Goal: Task Accomplishment & Management: Complete application form

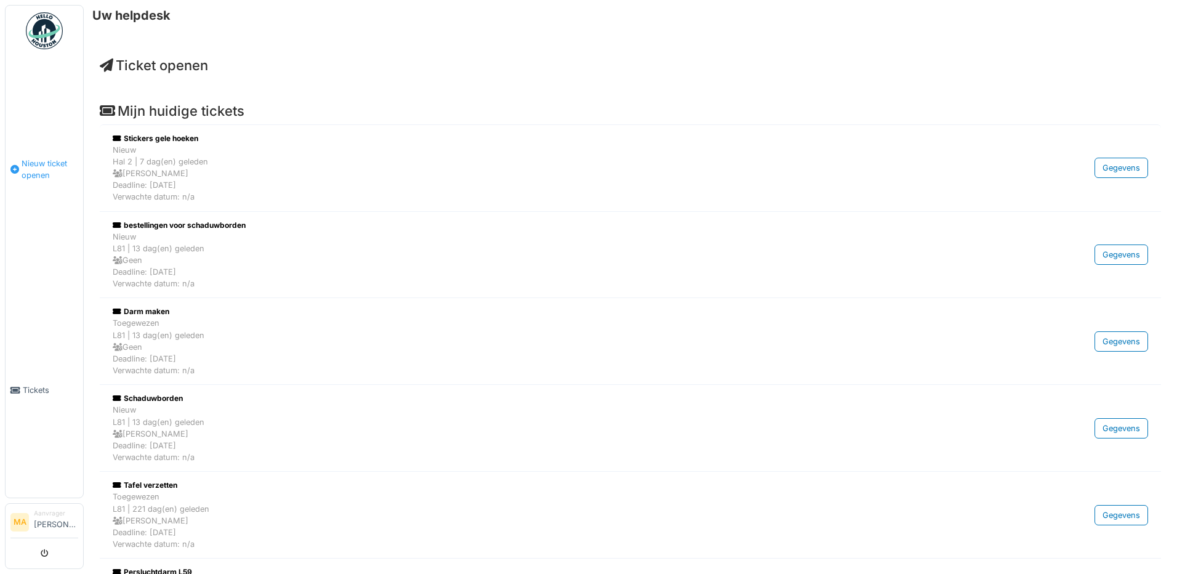
click at [33, 161] on span "Nieuw ticket openen" at bounding box center [50, 169] width 57 height 23
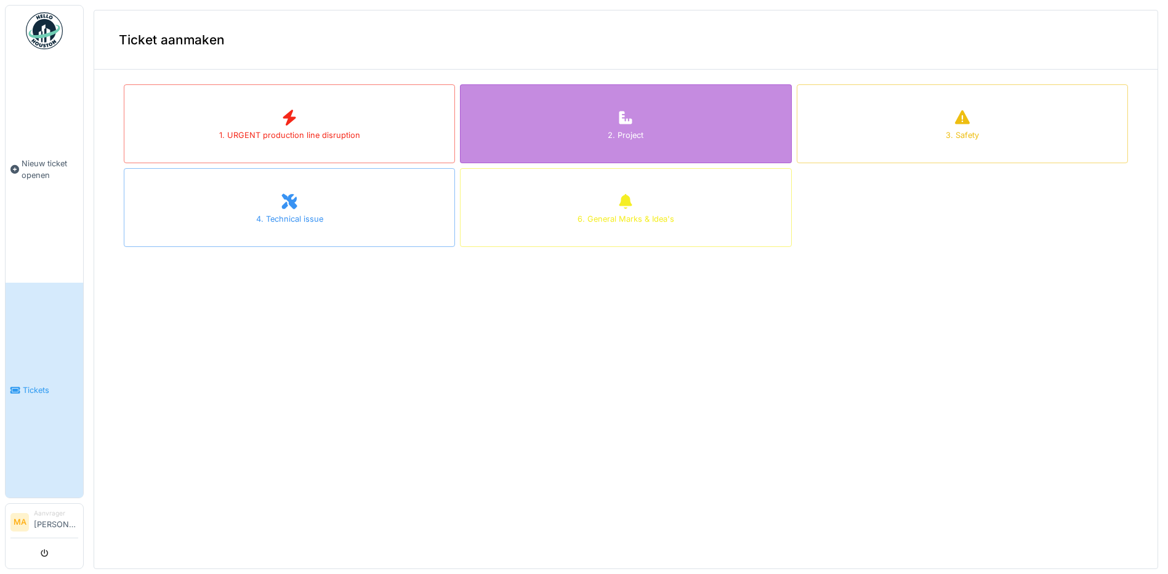
click at [683, 126] on div "2. Project" at bounding box center [625, 123] width 331 height 79
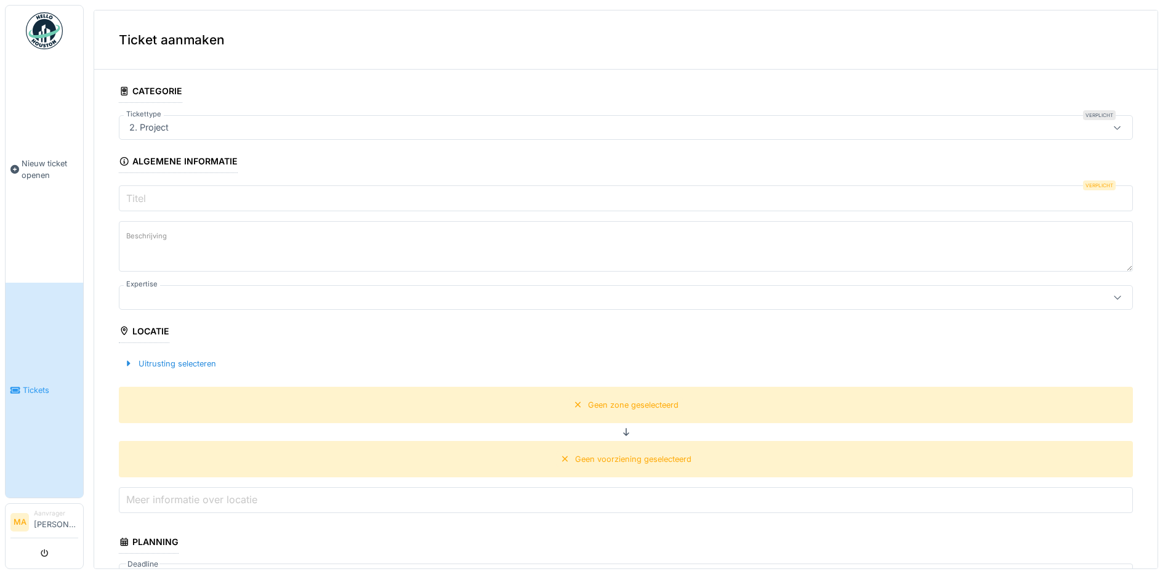
click at [180, 124] on div "2. Project" at bounding box center [570, 128] width 892 height 14
click at [459, 44] on div "Ticket aanmaken" at bounding box center [625, 39] width 1063 height 59
click at [151, 201] on input "Titel" at bounding box center [626, 198] width 1014 height 26
click at [149, 198] on input "Titel" at bounding box center [626, 198] width 1014 height 26
click at [148, 197] on label "Titel" at bounding box center [136, 198] width 25 height 15
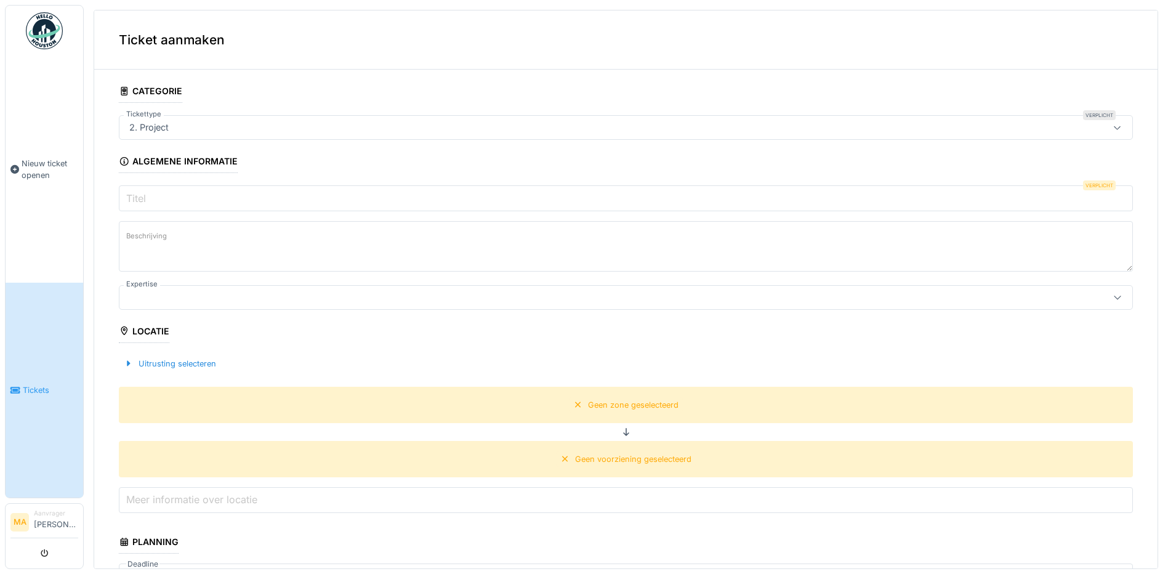
click at [148, 197] on input "Titel" at bounding box center [626, 198] width 1014 height 26
click at [148, 197] on label "Titel" at bounding box center [136, 198] width 25 height 15
click at [148, 197] on input "Titel" at bounding box center [626, 198] width 1014 height 26
click at [148, 197] on label "Titel" at bounding box center [136, 198] width 25 height 15
click at [148, 197] on input "Titel" at bounding box center [626, 198] width 1014 height 26
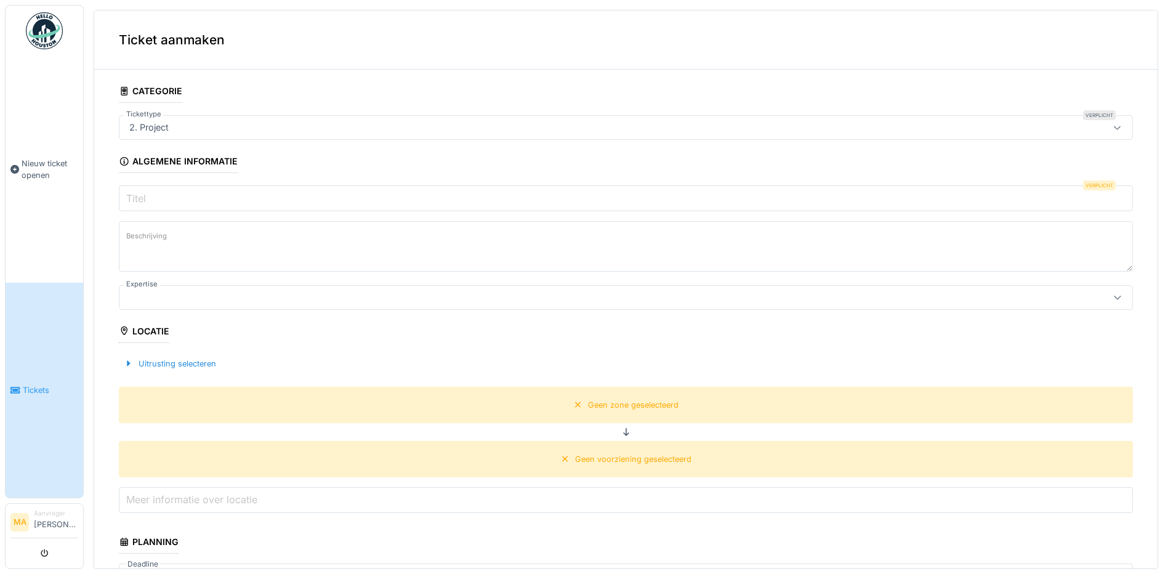
click at [148, 197] on label "Titel" at bounding box center [136, 198] width 25 height 15
click at [148, 197] on input "Titel" at bounding box center [626, 198] width 1014 height 26
click at [148, 197] on label "Titel" at bounding box center [136, 198] width 25 height 15
click at [148, 197] on input "Titel" at bounding box center [626, 198] width 1014 height 26
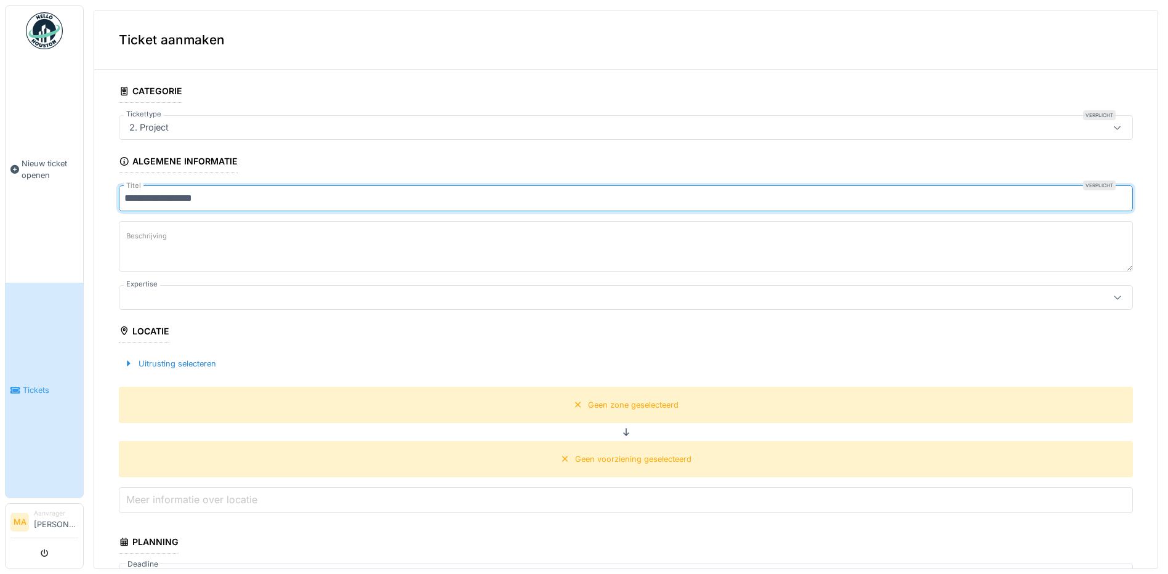
type input "**********"
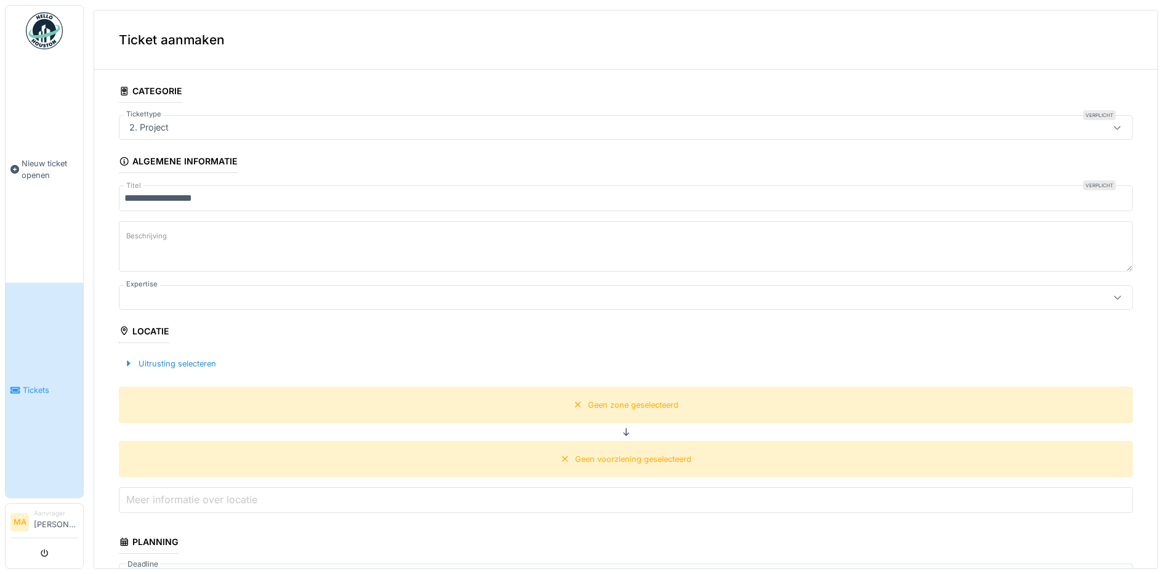
click at [159, 243] on label "Beschrijving" at bounding box center [147, 235] width 46 height 15
click at [159, 243] on textarea "Beschrijving" at bounding box center [626, 246] width 1014 height 50
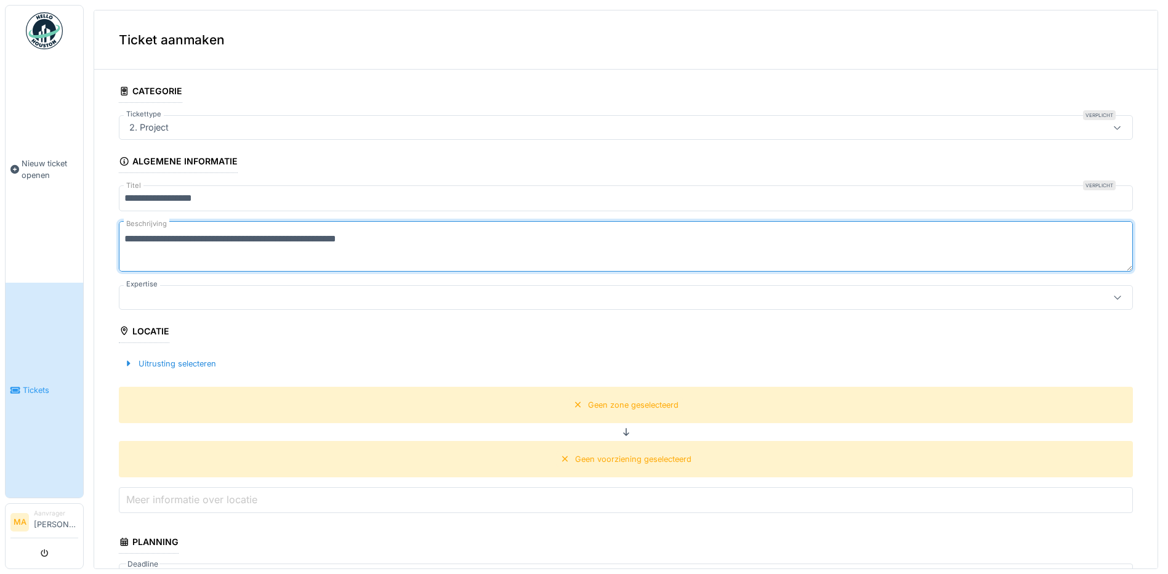
click at [198, 238] on textarea "**********" at bounding box center [626, 246] width 1014 height 50
click at [393, 239] on textarea "**********" at bounding box center [626, 246] width 1014 height 50
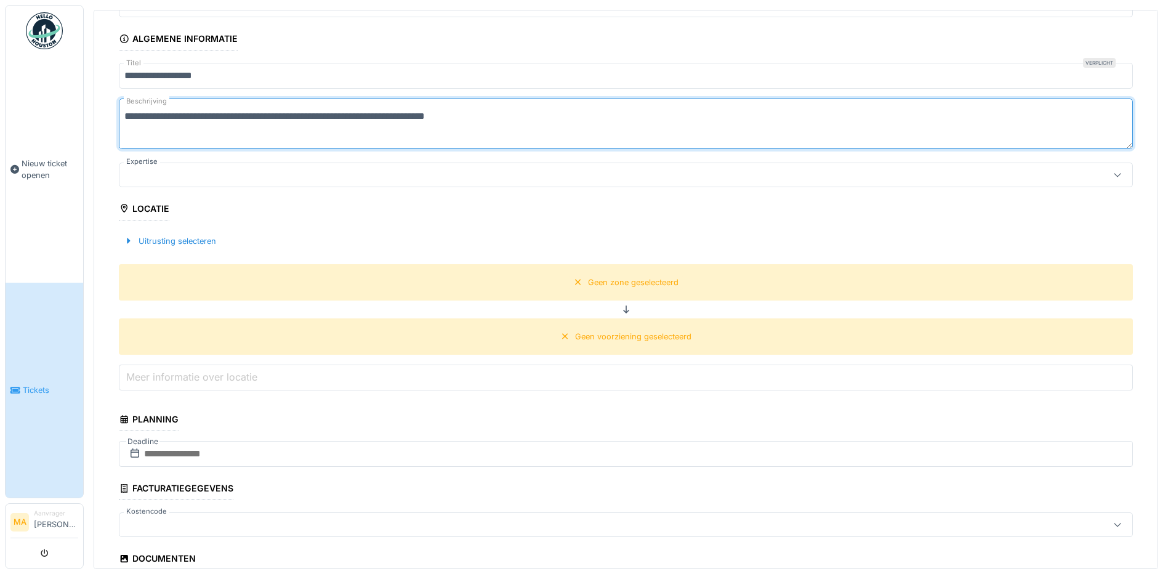
scroll to position [123, 0]
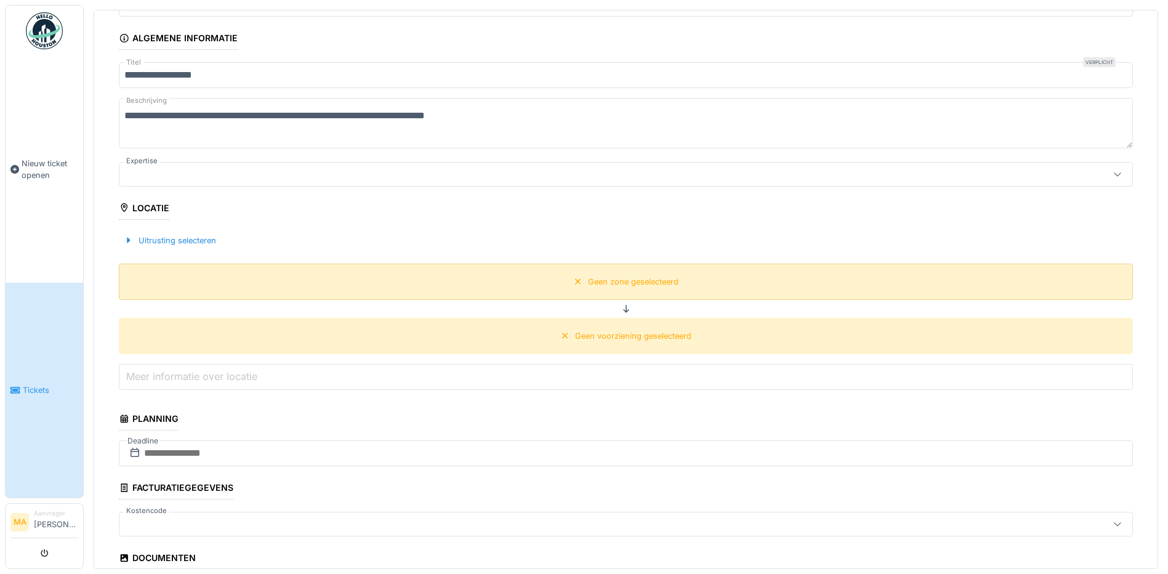
click at [596, 281] on div "Geen zone geselecteerd" at bounding box center [633, 282] width 90 height 12
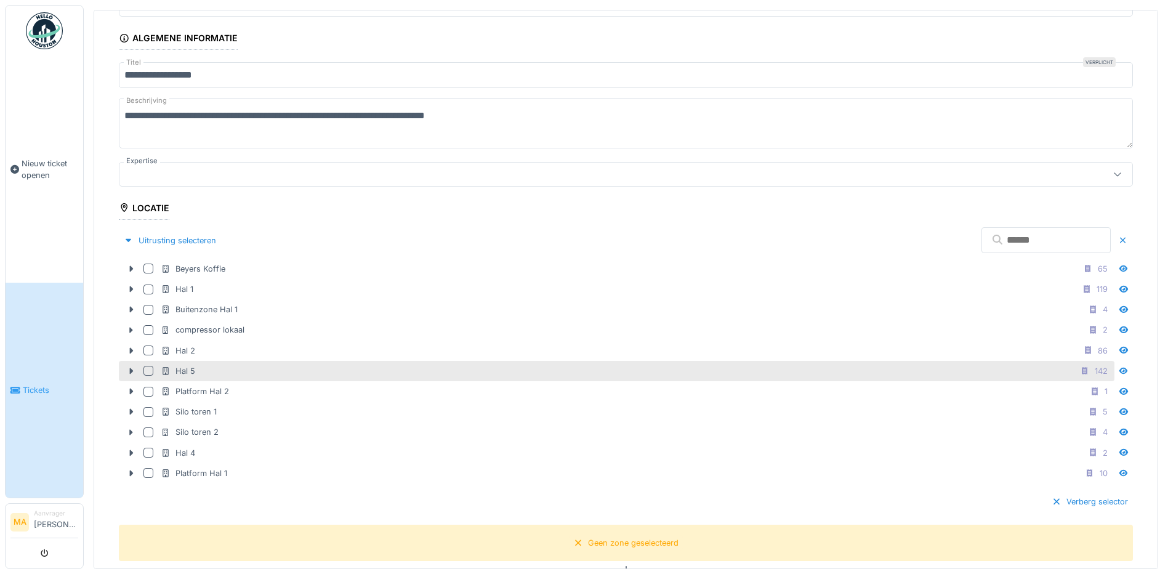
click at [146, 371] on div at bounding box center [148, 371] width 10 height 10
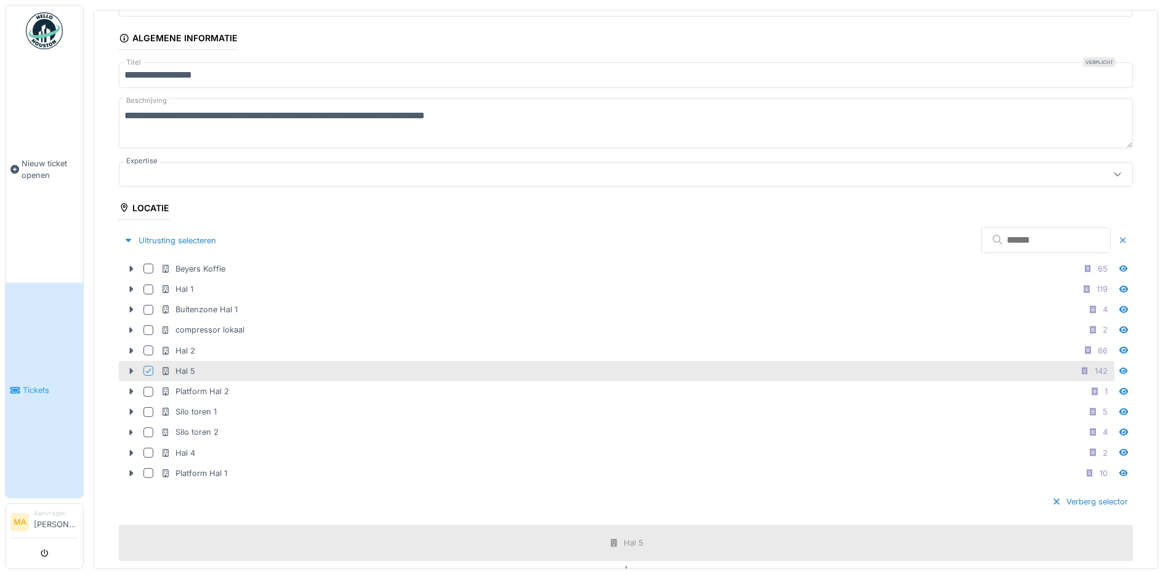
click at [130, 370] on icon at bounding box center [132, 371] width 4 height 6
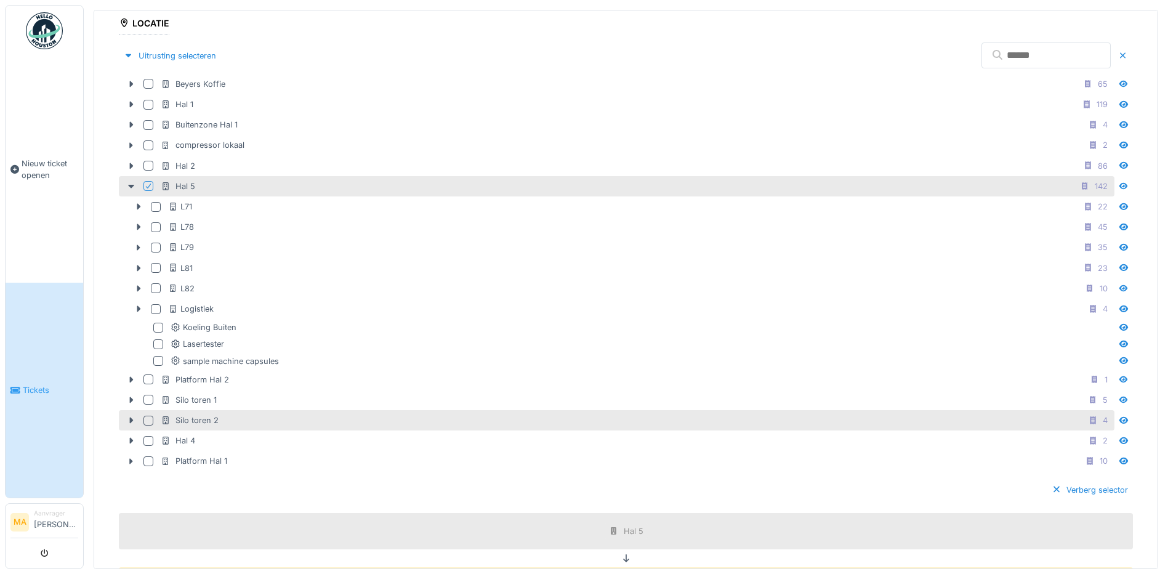
scroll to position [369, 0]
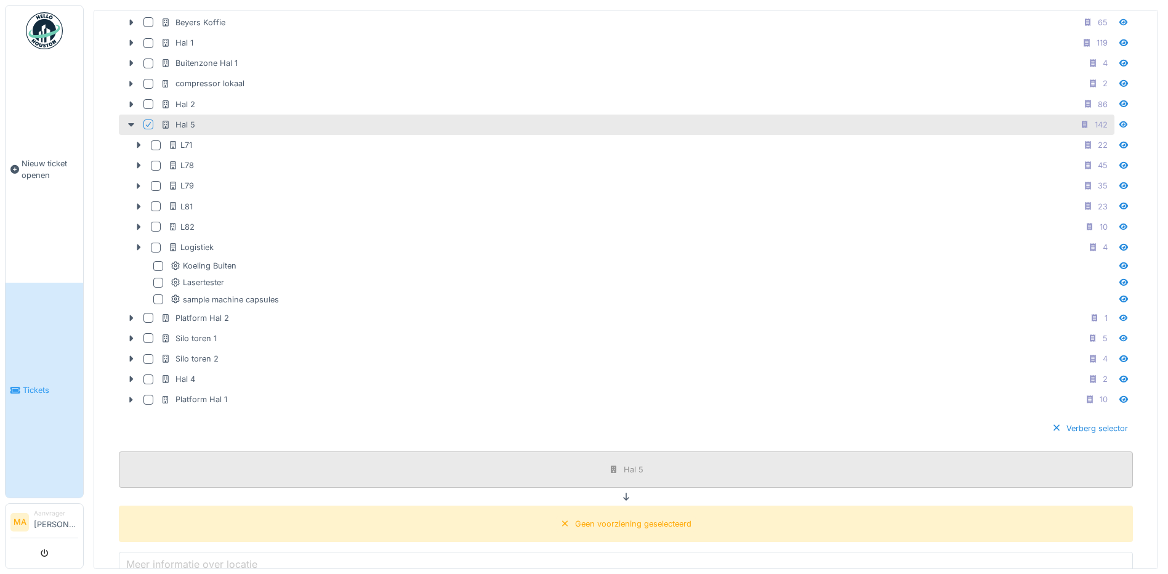
click at [624, 468] on div "Hal 5" at bounding box center [634, 469] width 20 height 12
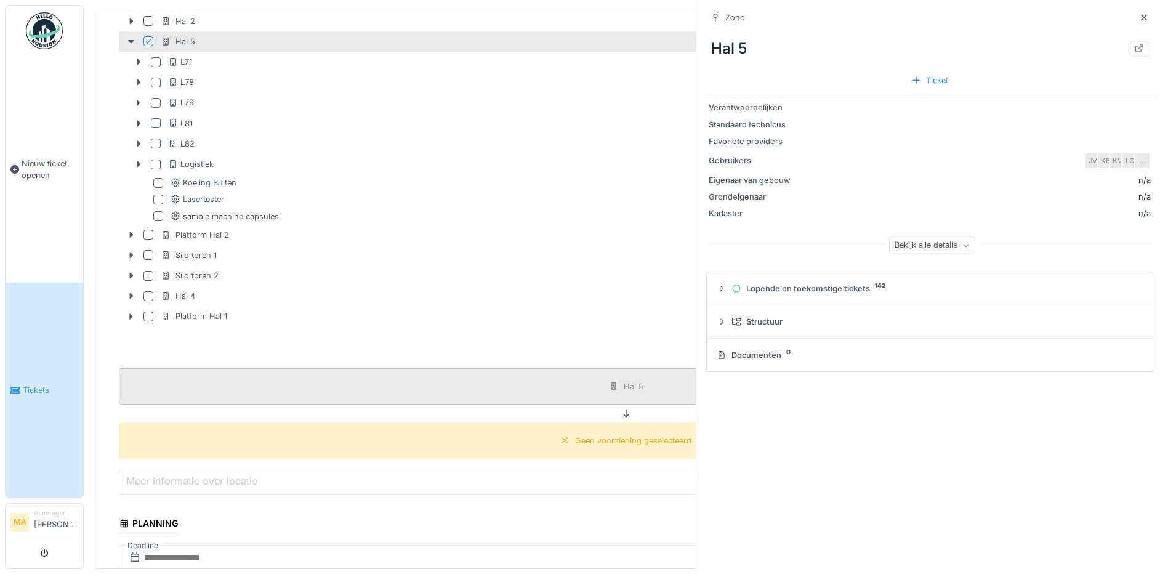
scroll to position [677, 0]
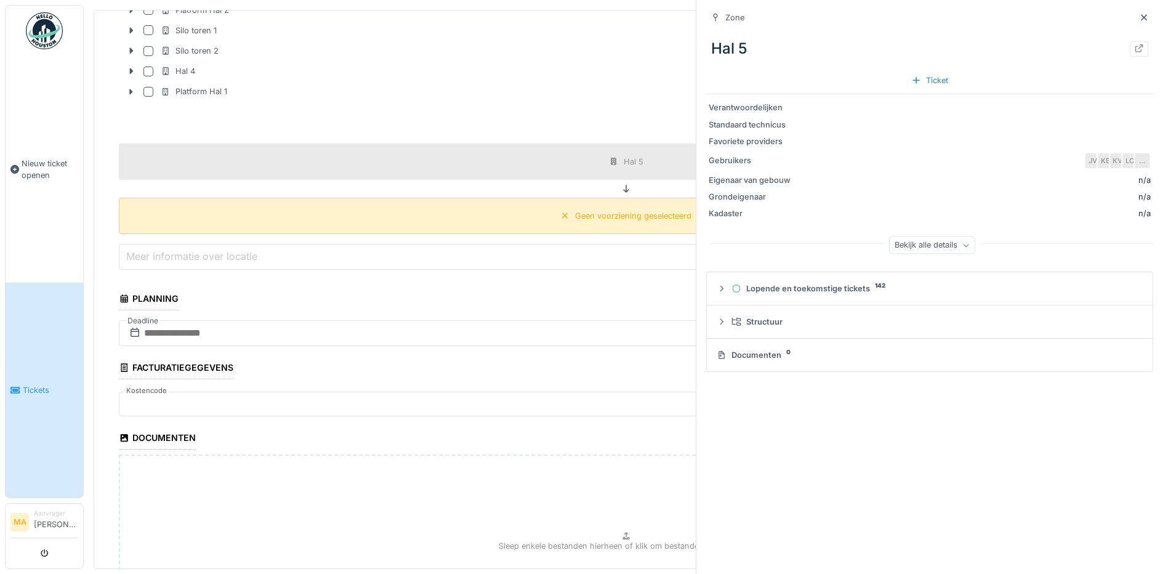
click at [588, 219] on div "Geen voorziening geselecteerd" at bounding box center [633, 216] width 116 height 12
click at [560, 215] on icon at bounding box center [565, 216] width 10 height 8
click at [614, 213] on div "Geen voorziening geselecteerd" at bounding box center [633, 216] width 116 height 12
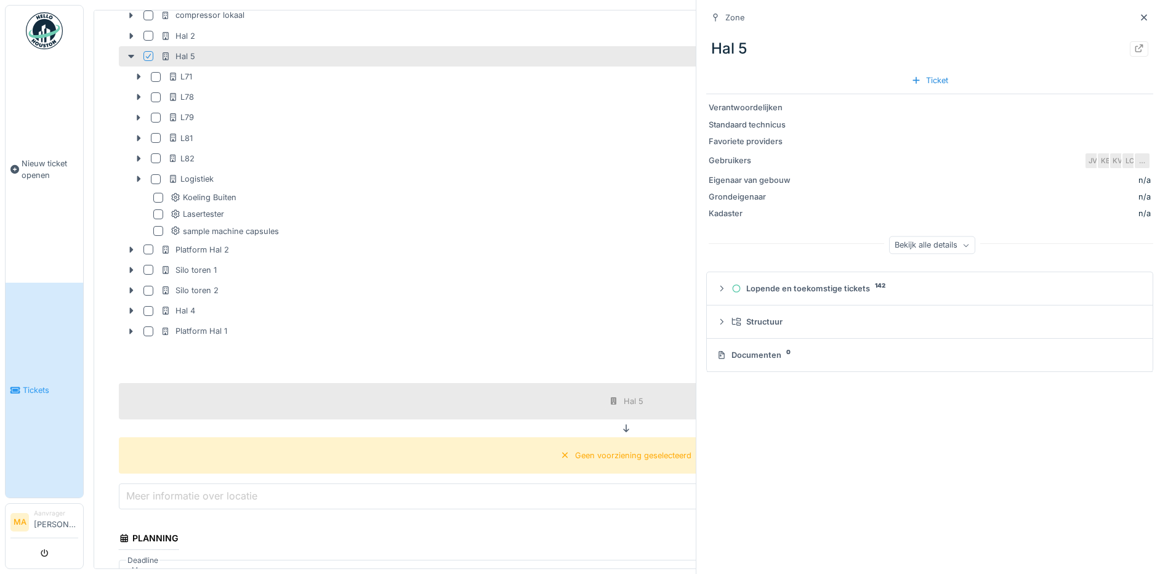
scroll to position [369, 0]
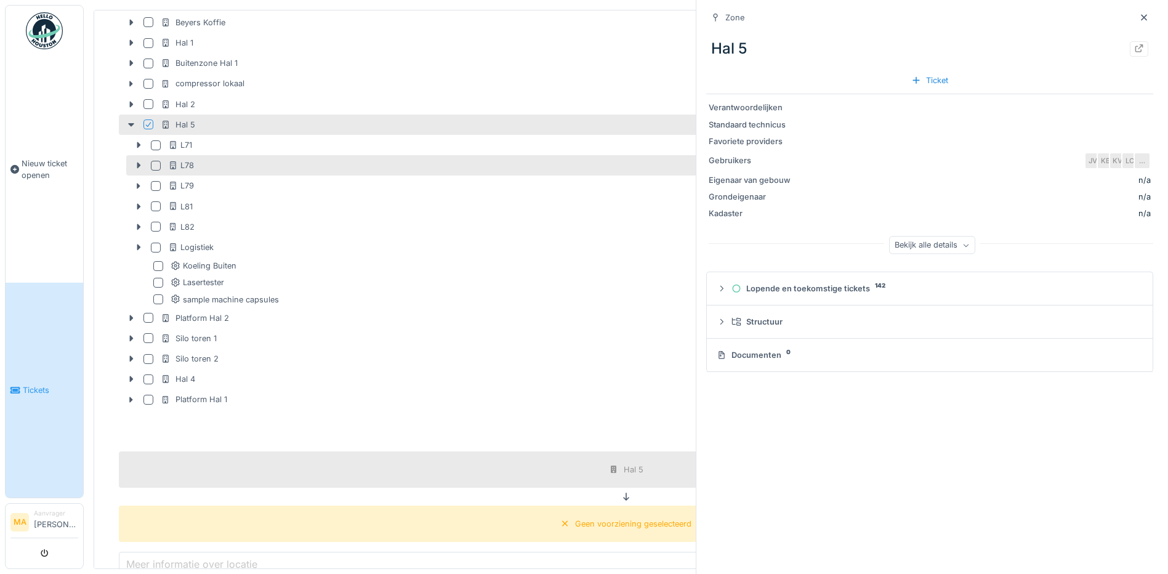
click at [155, 166] on div at bounding box center [156, 166] width 10 height 10
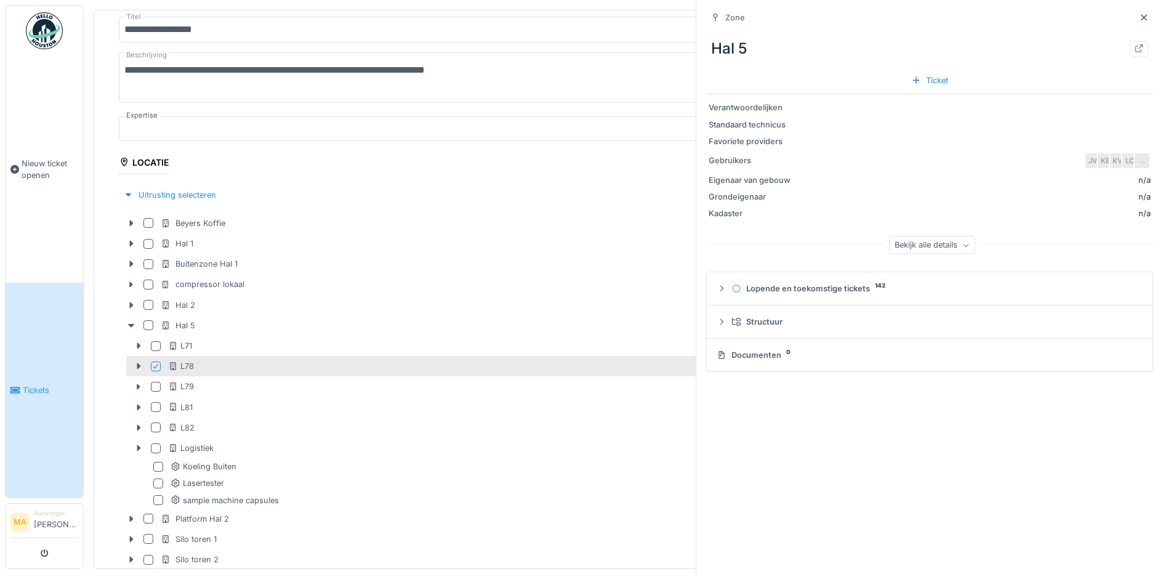
scroll to position [0, 0]
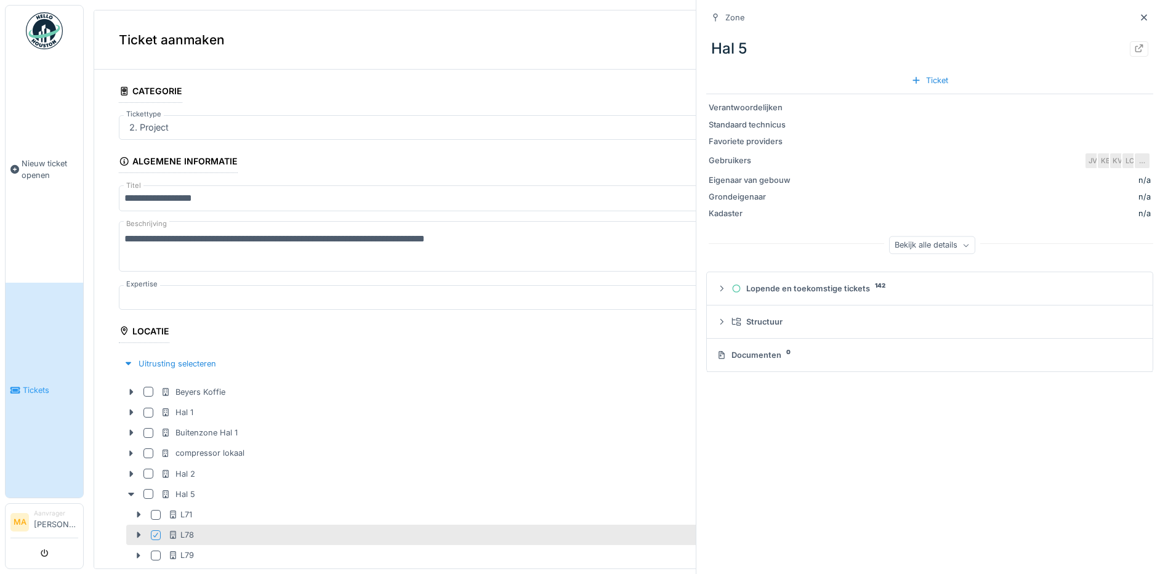
click at [427, 238] on textarea "**********" at bounding box center [626, 246] width 1014 height 50
click at [393, 238] on textarea "**********" at bounding box center [626, 246] width 1014 height 50
click at [422, 239] on textarea "**********" at bounding box center [626, 246] width 1014 height 50
click at [417, 236] on textarea "**********" at bounding box center [626, 246] width 1014 height 50
click at [496, 285] on div at bounding box center [626, 297] width 1014 height 25
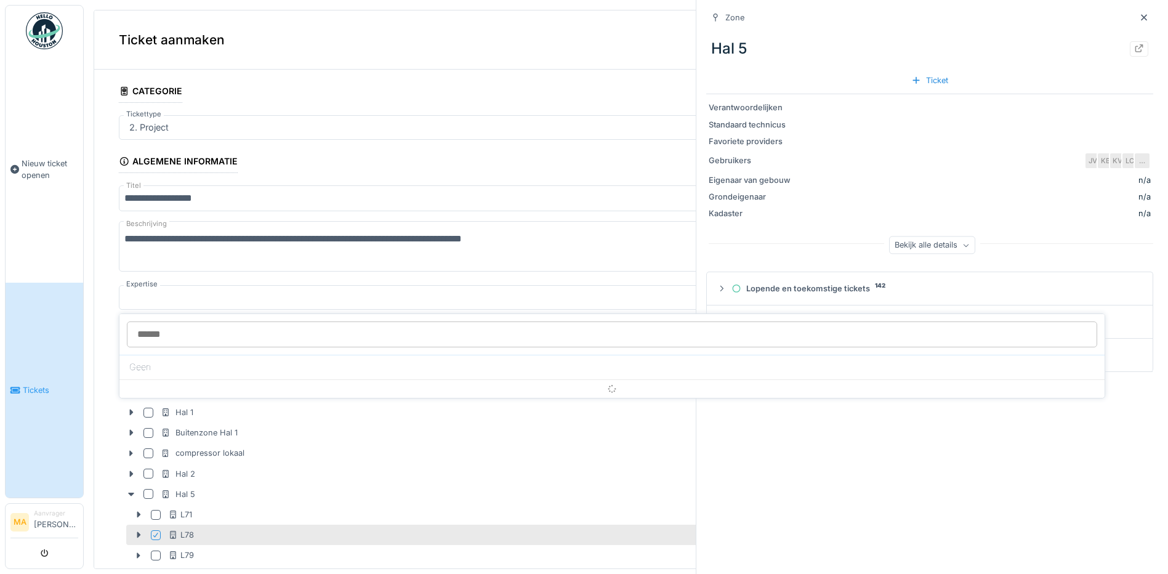
scroll to position [8, 0]
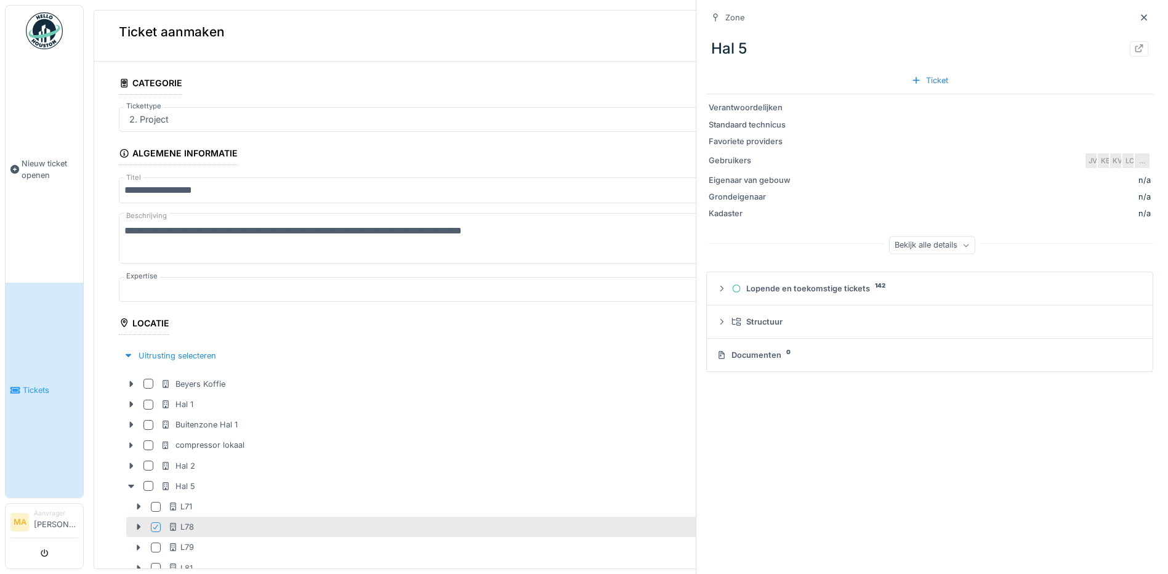
click at [420, 227] on textarea "**********" at bounding box center [626, 238] width 1014 height 50
click at [560, 229] on textarea "**********" at bounding box center [626, 238] width 1014 height 50
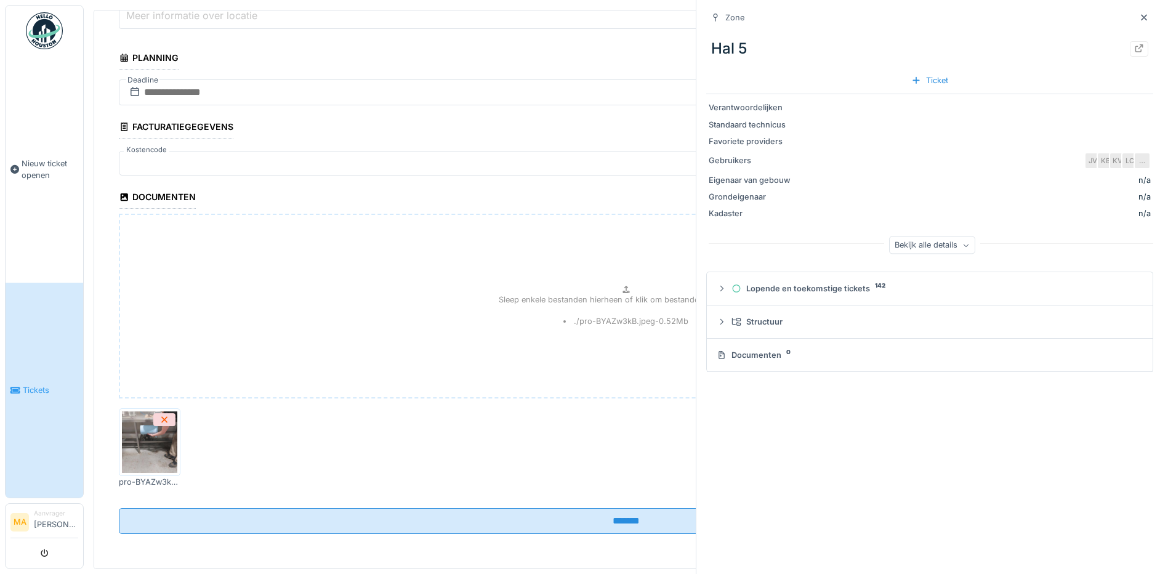
scroll to position [918, 0]
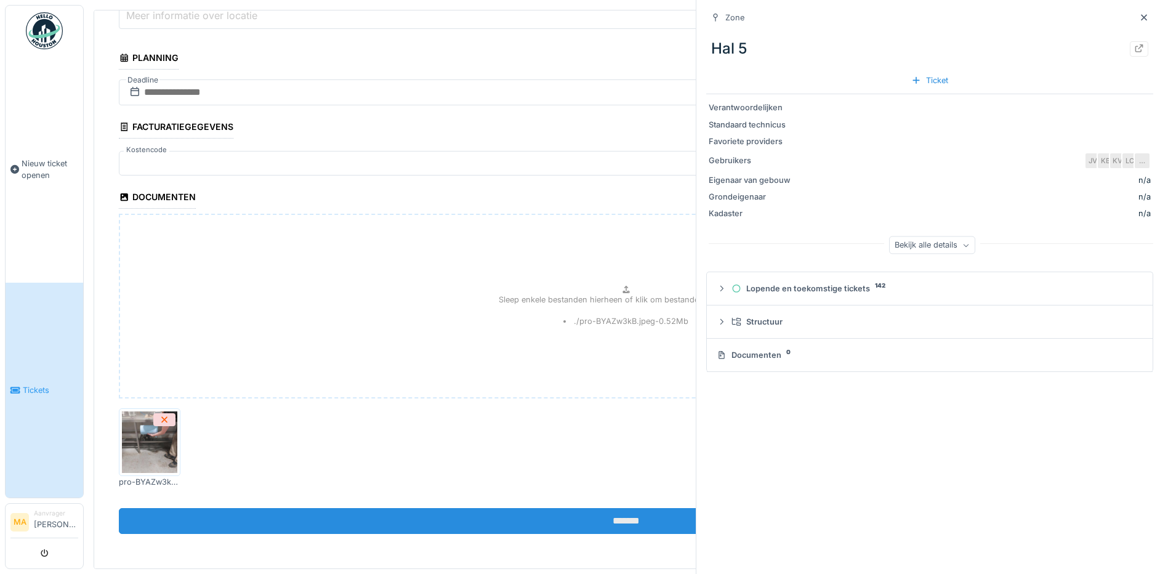
type textarea "**********"
click at [608, 516] on input "*******" at bounding box center [626, 521] width 1014 height 26
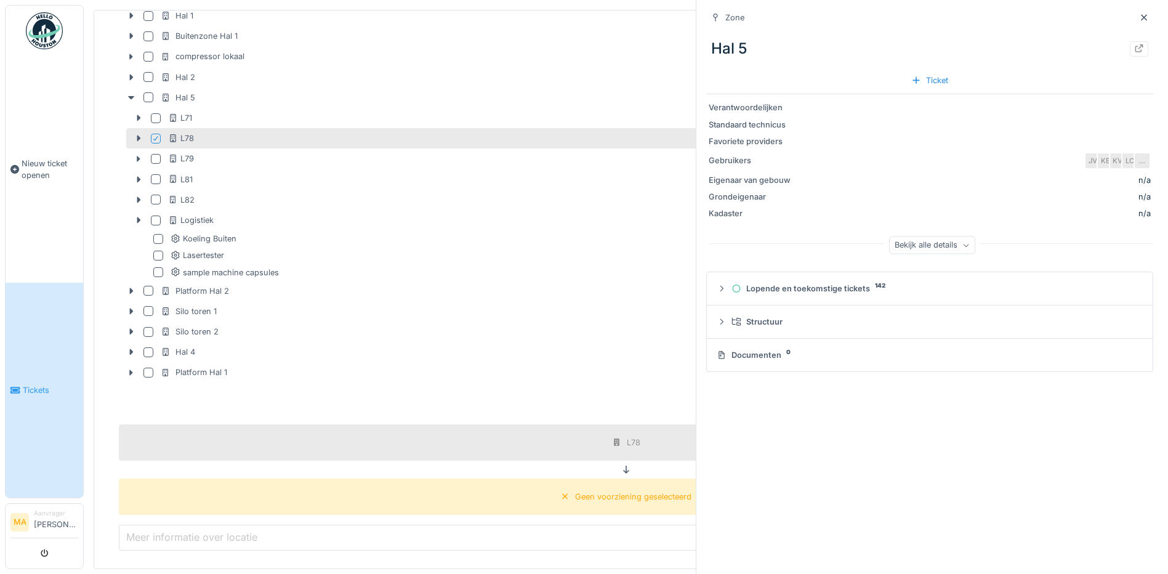
scroll to position [364, 0]
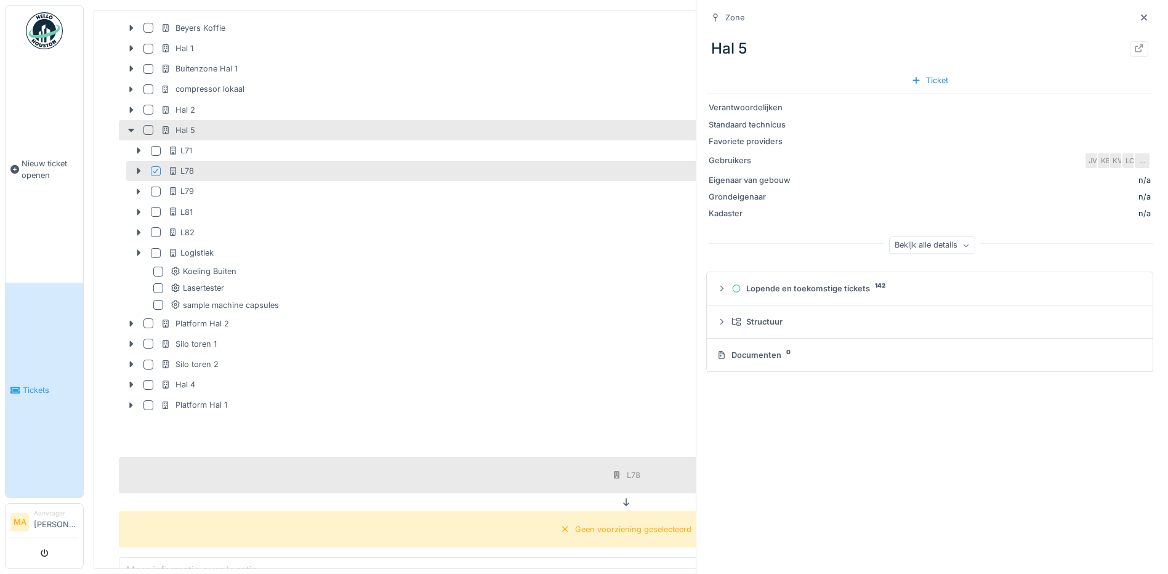
click at [149, 126] on div at bounding box center [148, 130] width 10 height 10
click at [158, 169] on div at bounding box center [156, 171] width 10 height 10
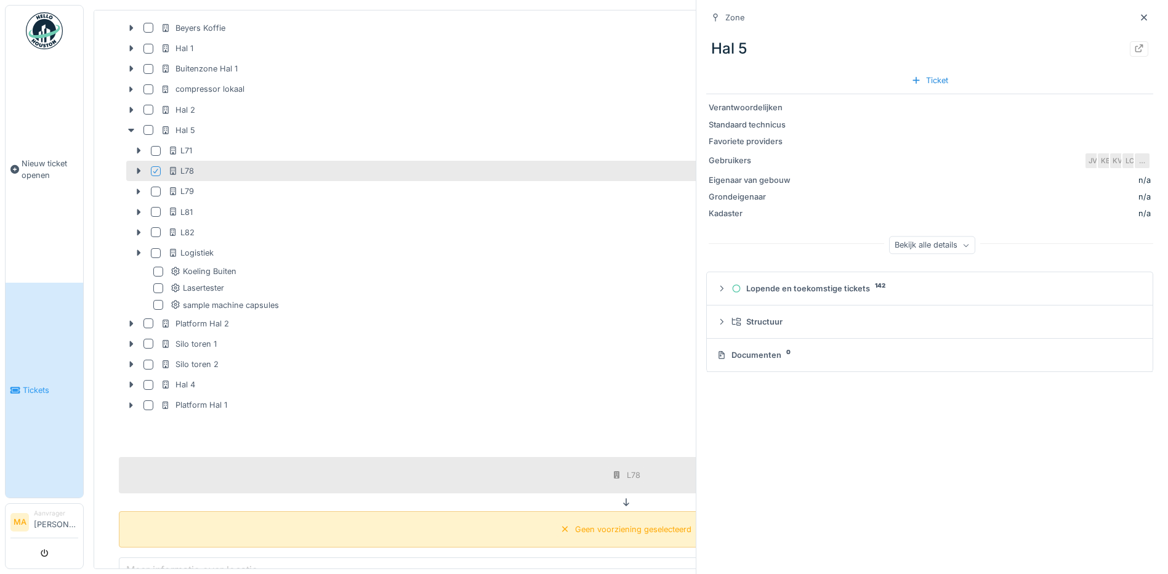
click at [605, 525] on div "Geen voorziening geselecteerd" at bounding box center [633, 529] width 116 height 12
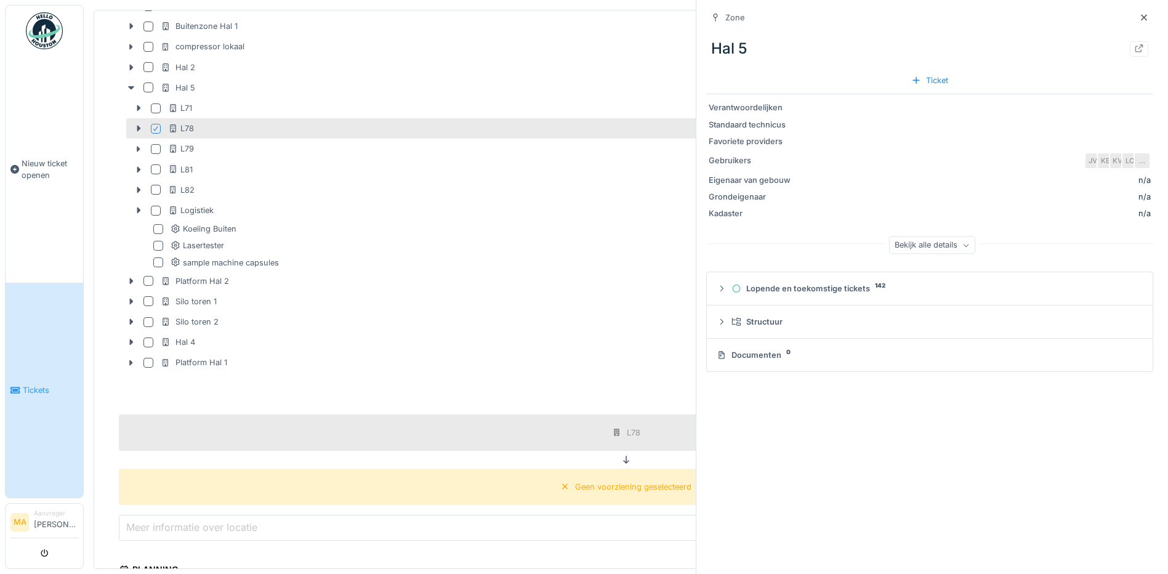
scroll to position [672, 0]
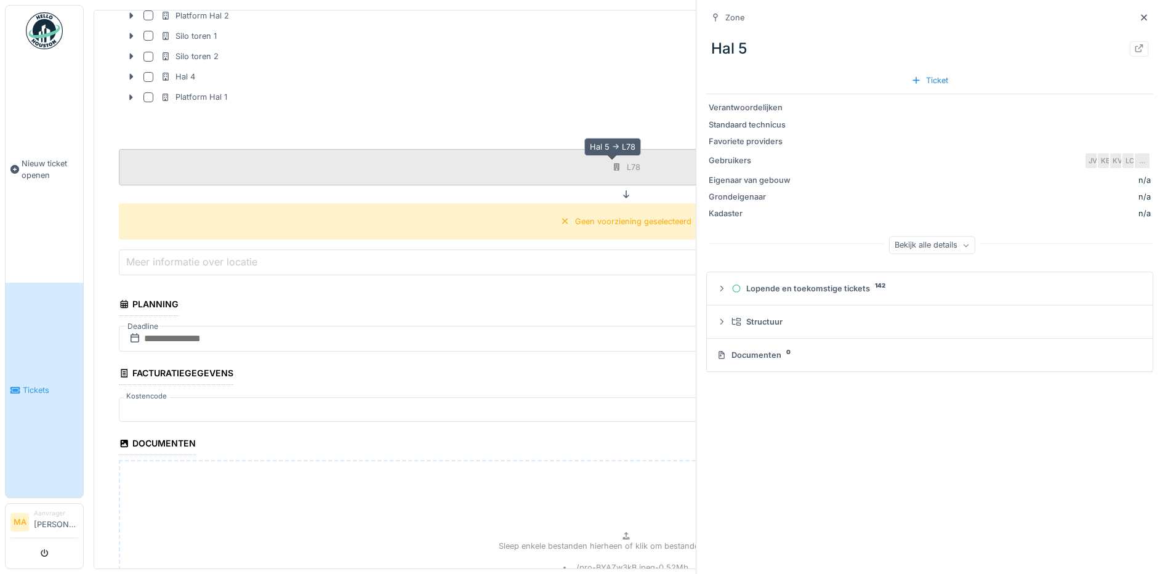
click at [609, 167] on div "L78" at bounding box center [626, 166] width 37 height 15
click at [611, 163] on div "L78" at bounding box center [626, 166] width 37 height 15
click at [608, 220] on div "Geen voorziening geselecteerd" at bounding box center [633, 221] width 116 height 12
click at [601, 217] on div "Geen voorziening geselecteerd" at bounding box center [633, 221] width 116 height 12
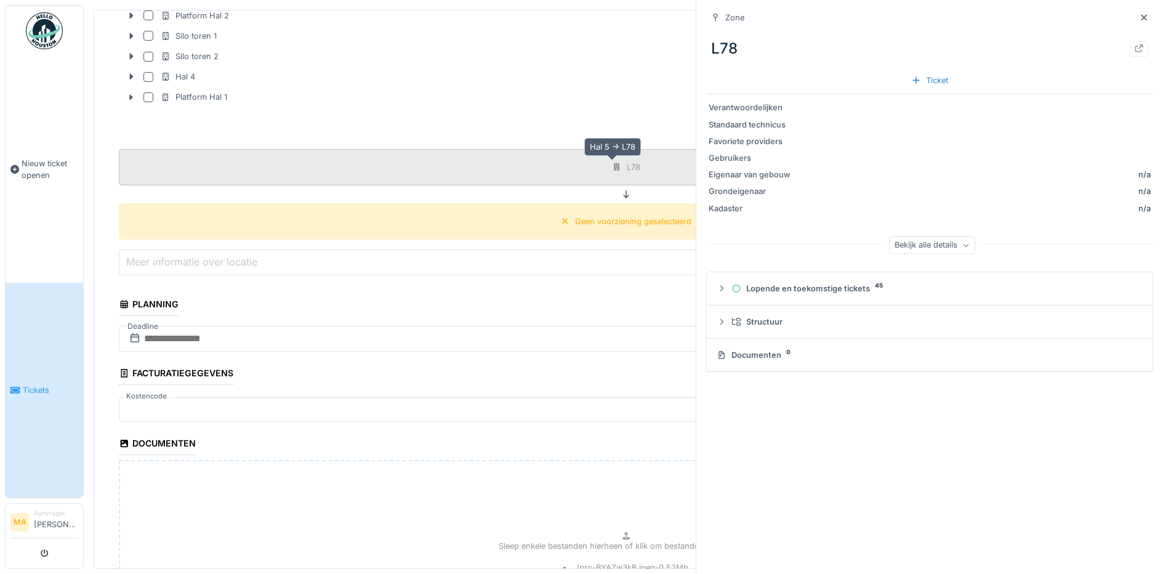
click at [627, 161] on div "L78" at bounding box center [634, 167] width 14 height 12
click at [612, 163] on icon at bounding box center [617, 167] width 10 height 8
click at [627, 161] on div "L78" at bounding box center [634, 167] width 14 height 12
click at [616, 222] on div "Geen voorziening geselecteerd" at bounding box center [633, 221] width 116 height 12
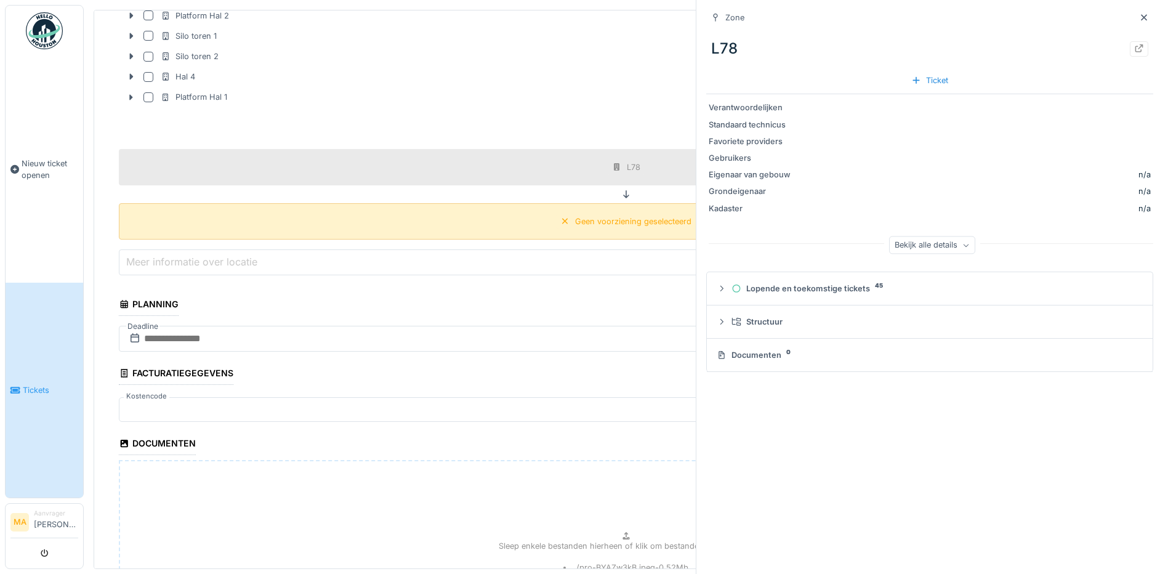
click at [618, 210] on div "Geen voorziening geselecteerd" at bounding box center [626, 221] width 1014 height 36
click at [611, 215] on div "Geen voorziening geselecteerd" at bounding box center [633, 221] width 116 height 12
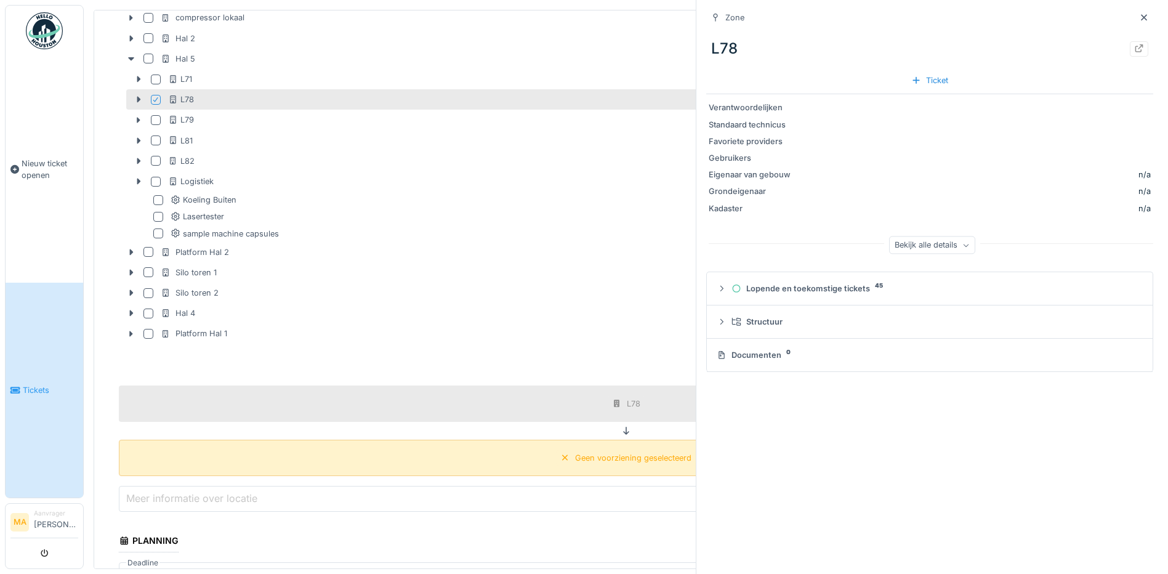
scroll to position [425, 0]
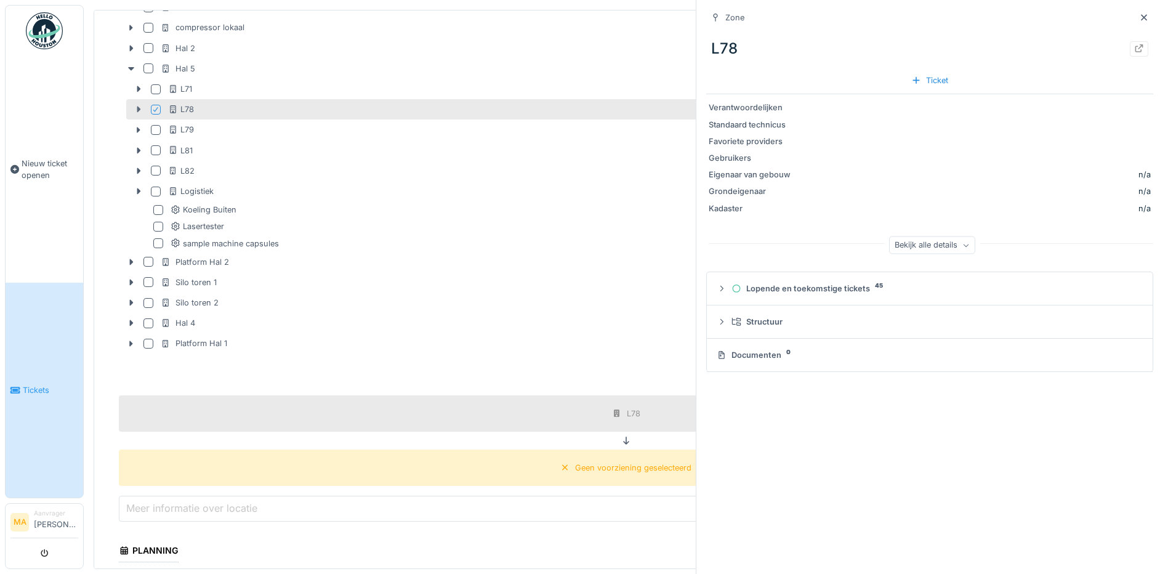
click at [136, 105] on icon at bounding box center [139, 109] width 10 height 8
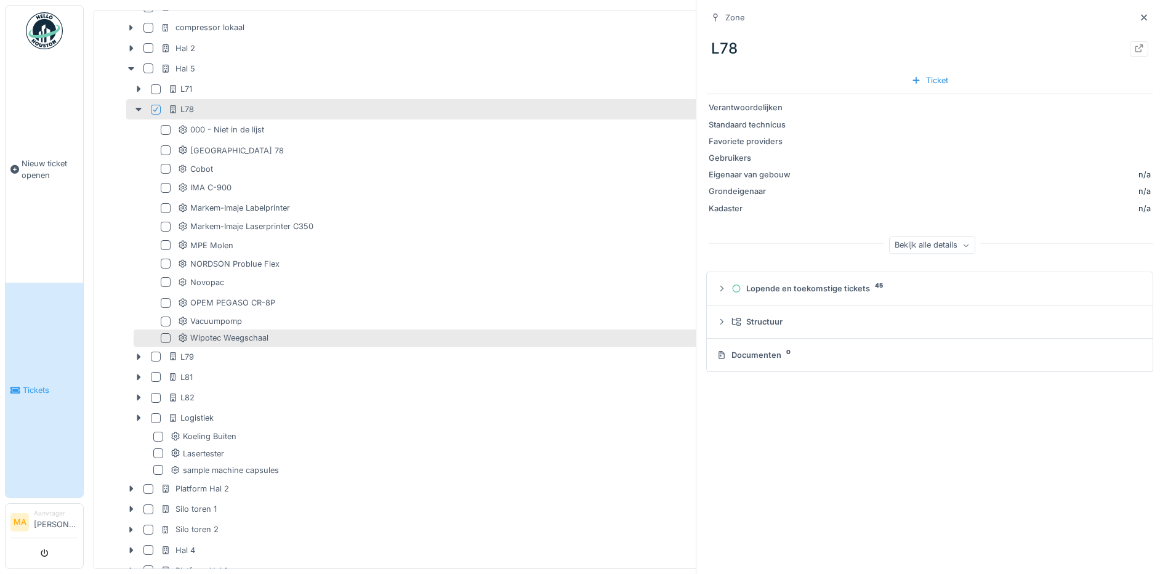
click at [163, 334] on div at bounding box center [166, 338] width 10 height 10
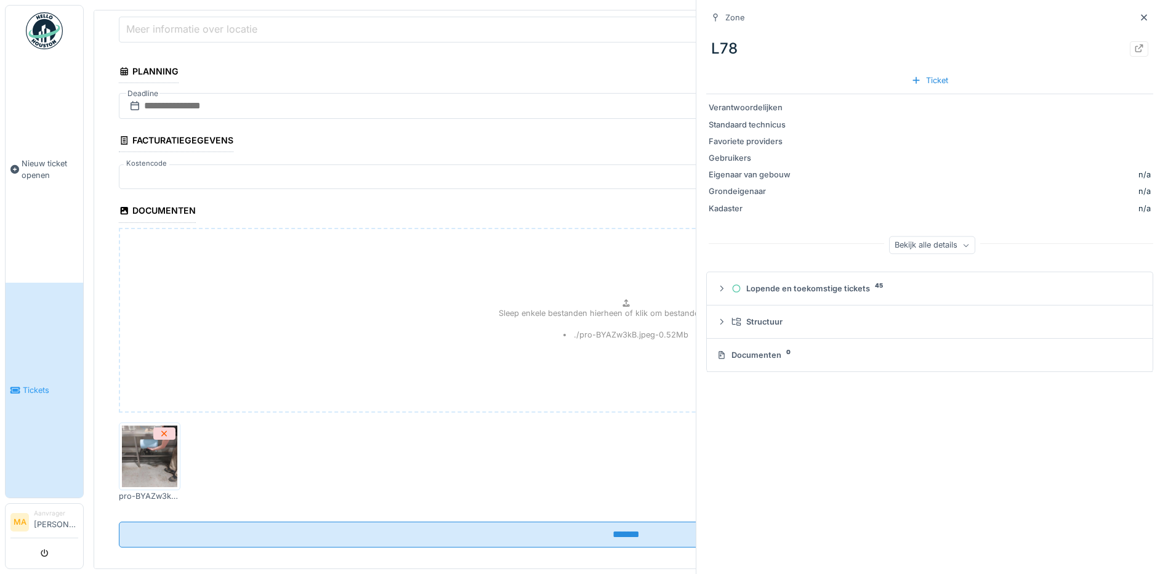
scroll to position [1144, 0]
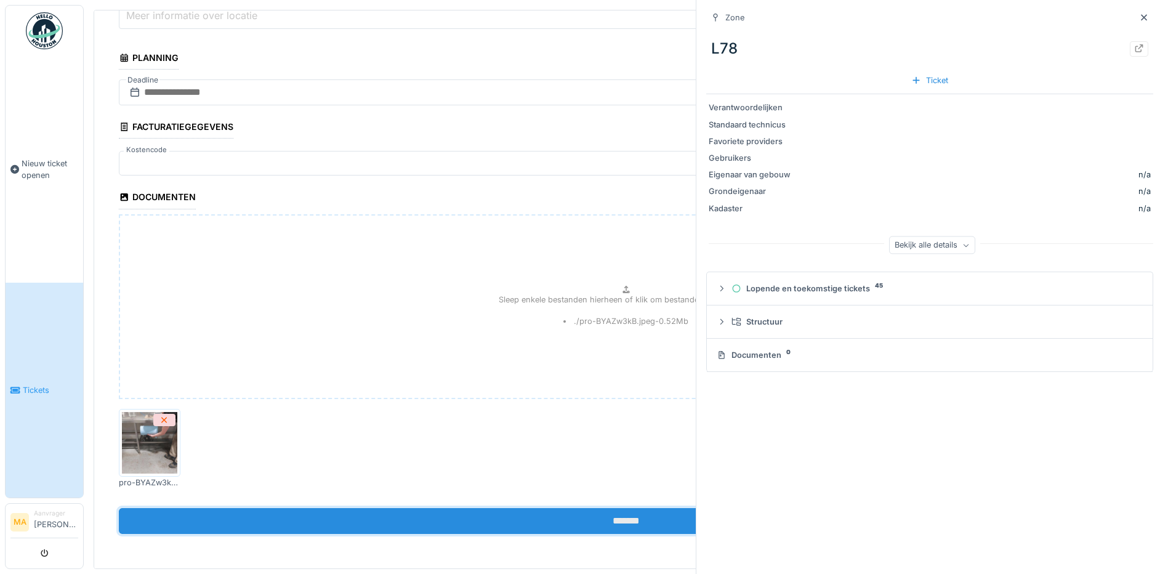
click at [630, 511] on input "*******" at bounding box center [626, 521] width 1014 height 26
